Goal: Check status: Check status

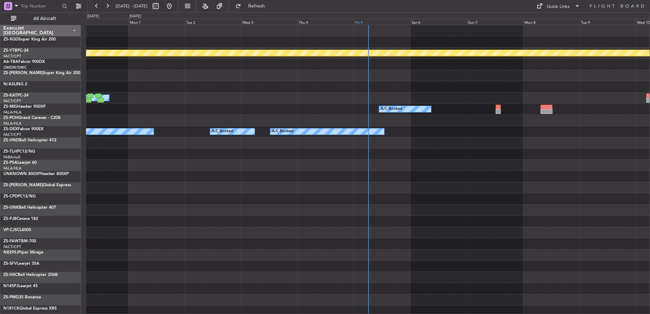
click at [366, 21] on div "Fri 5" at bounding box center [382, 22] width 56 height 6
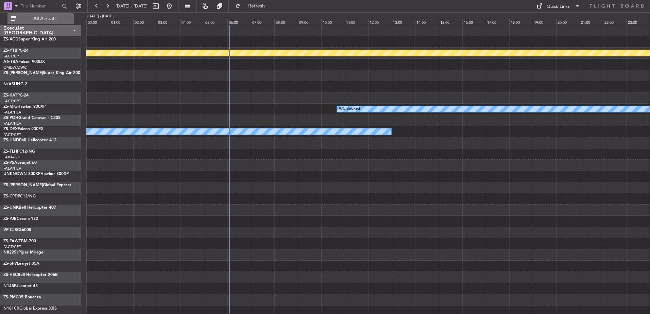
click at [60, 19] on span "All Aircraft" at bounding box center [45, 18] width 54 height 5
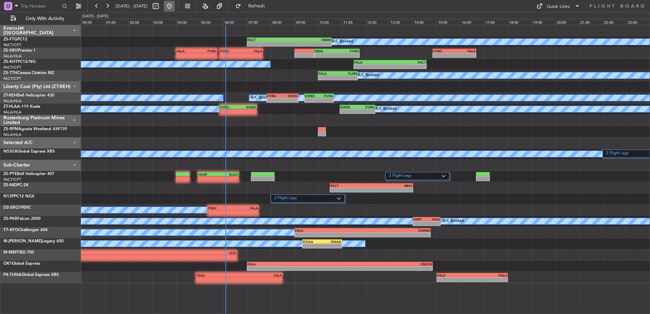
click at [175, 7] on button at bounding box center [169, 6] width 11 height 11
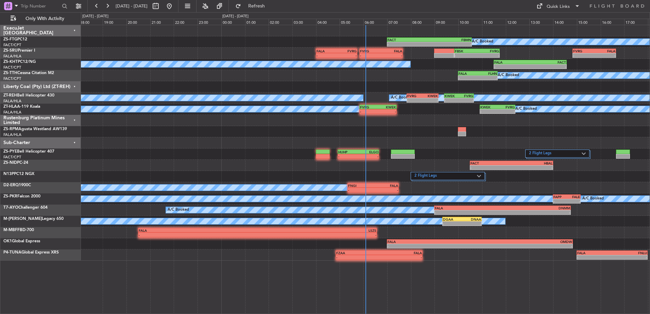
click at [75, 85] on div "Liberty Coal (Pty) Ltd (ZT-REH)" at bounding box center [40, 86] width 81 height 11
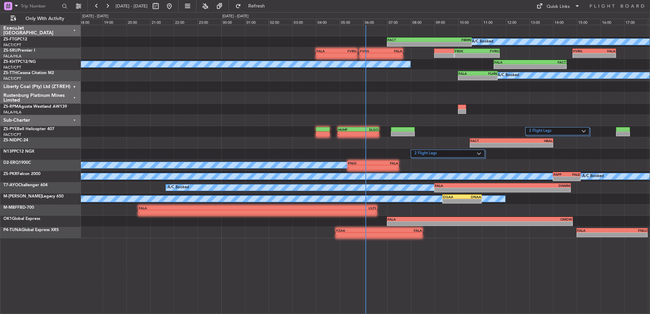
click at [75, 96] on div "Rustenburg Platinum Mines Limited" at bounding box center [40, 98] width 81 height 11
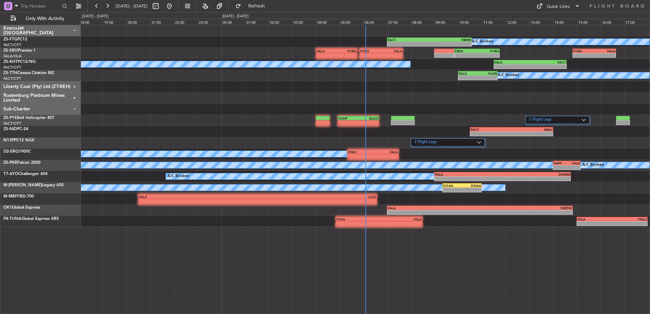
click at [73, 109] on div "Sub-Charter" at bounding box center [40, 109] width 81 height 11
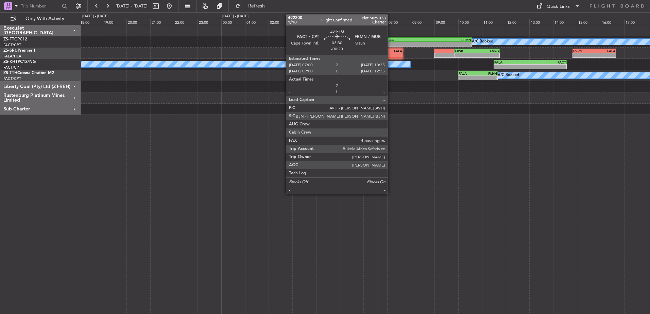
click at [391, 38] on div "FACT" at bounding box center [409, 40] width 42 height 4
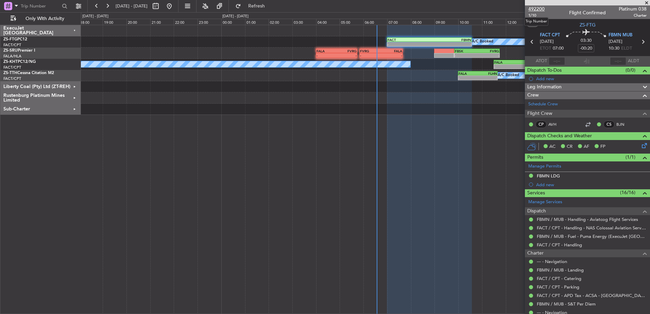
click at [538, 9] on span "492200" at bounding box center [537, 8] width 16 height 7
click at [647, 1] on span at bounding box center [647, 3] width 7 height 6
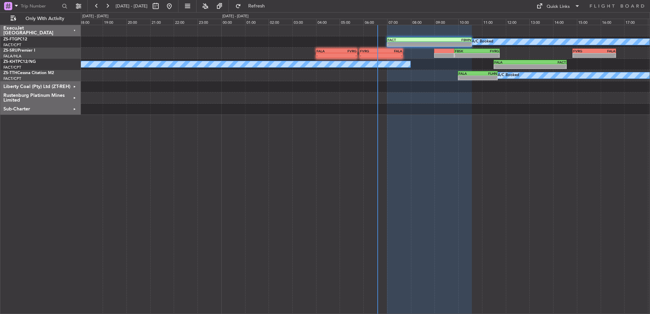
type input "0"
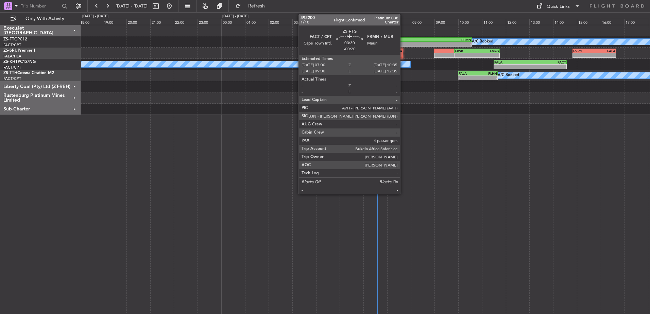
click at [403, 41] on div "FACT" at bounding box center [409, 40] width 42 height 4
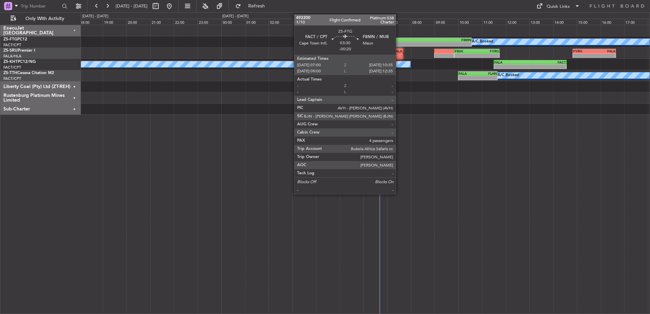
click at [400, 38] on div "FACT" at bounding box center [409, 40] width 42 height 4
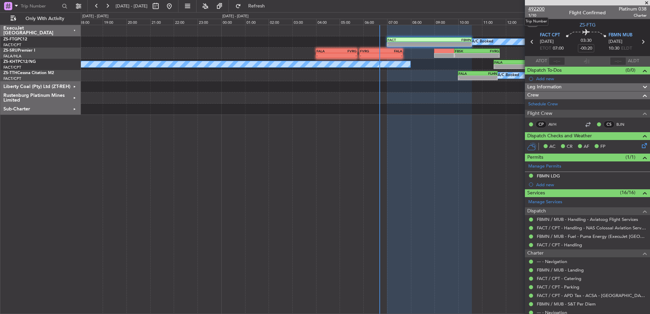
click at [539, 7] on span "492200" at bounding box center [537, 8] width 16 height 7
click at [646, 1] on span at bounding box center [647, 3] width 7 height 6
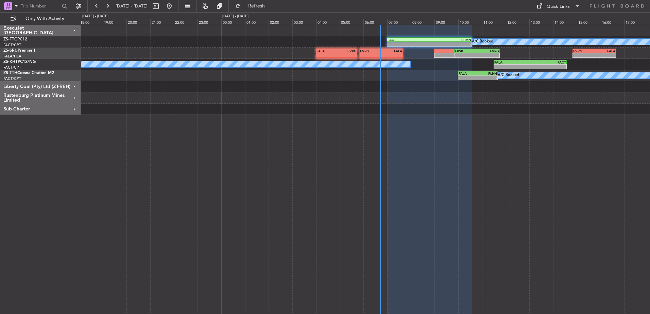
type input "0"
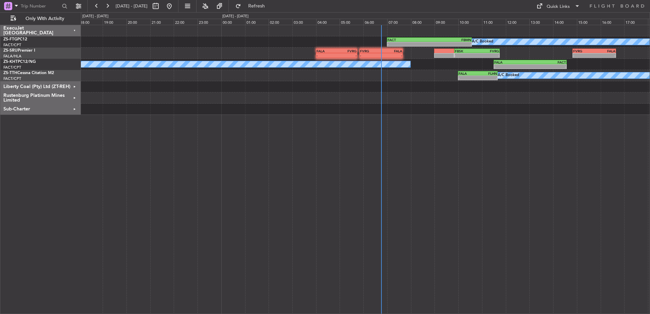
click at [74, 109] on div "Sub-Charter" at bounding box center [40, 109] width 81 height 11
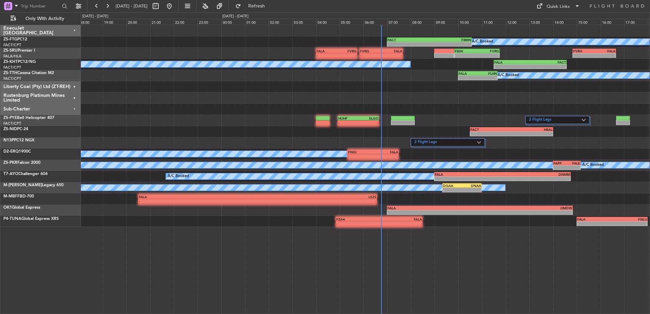
click at [74, 110] on div "Sub-Charter" at bounding box center [40, 109] width 81 height 11
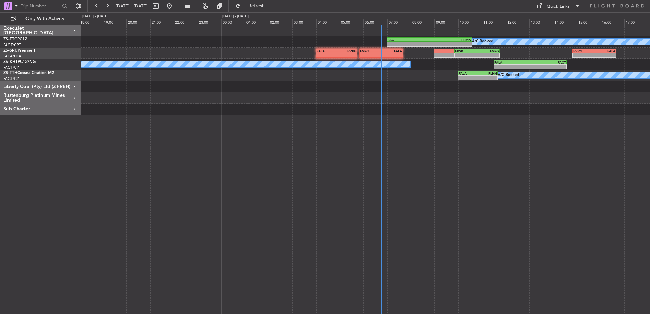
click at [75, 97] on div "Rustenburg Platinum Mines Limited" at bounding box center [40, 98] width 81 height 11
click at [76, 97] on div "Rustenburg Platinum Mines Limited" at bounding box center [40, 98] width 81 height 11
click at [75, 86] on div "Liberty Coal (Pty) Ltd (ZT-REH)" at bounding box center [40, 86] width 81 height 11
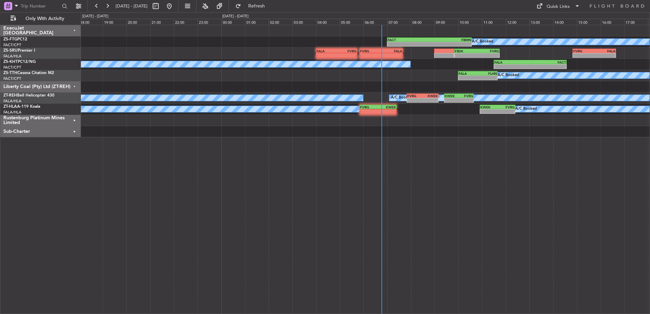
click at [75, 86] on div "Liberty Coal (Pty) Ltd (ZT-REH)" at bounding box center [40, 86] width 81 height 11
